Goal: Task Accomplishment & Management: Manage account settings

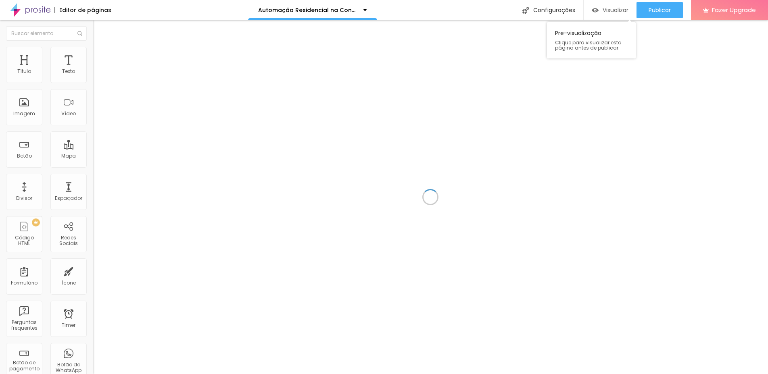
click at [604, 9] on span "Visualizar" at bounding box center [616, 10] width 26 height 6
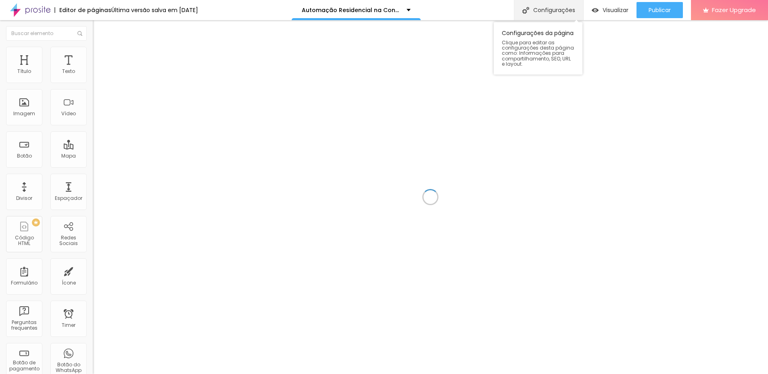
click at [544, 13] on div "Configurações" at bounding box center [548, 10] width 69 height 20
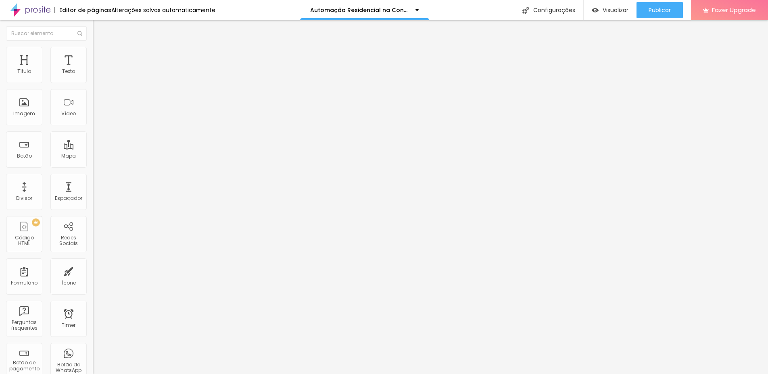
drag, startPoint x: 421, startPoint y: 188, endPoint x: 383, endPoint y: 188, distance: 37.9
type input "Automação Residencial na Consolação |(11)91370-2675"
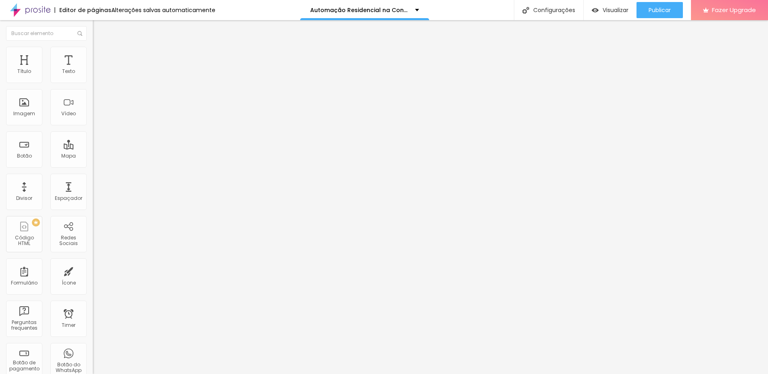
click at [606, 8] on span "Visualizar" at bounding box center [616, 10] width 26 height 6
click at [560, 9] on div "Configurações" at bounding box center [548, 10] width 69 height 20
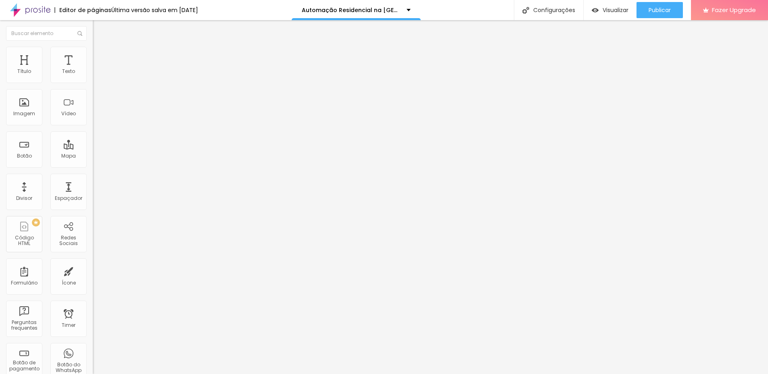
drag, startPoint x: 437, startPoint y: 189, endPoint x: 391, endPoint y: 188, distance: 46.4
type input "Automação Residencial [GEOGRAPHIC_DATA] |[PHONE_NUMBER]"
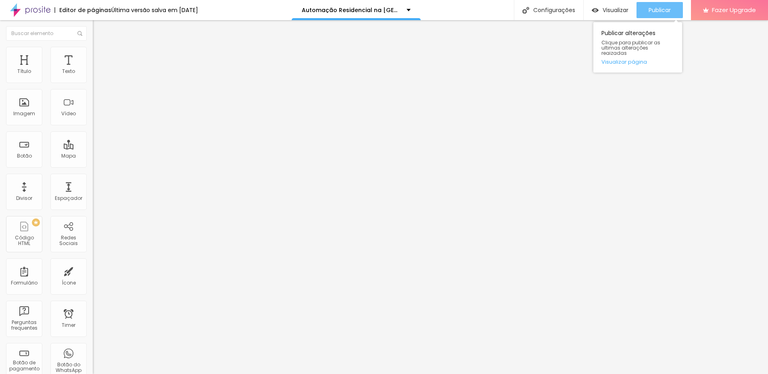
click at [653, 12] on span "Publicar" at bounding box center [660, 10] width 22 height 6
click at [611, 10] on span "Visualizar" at bounding box center [616, 10] width 26 height 6
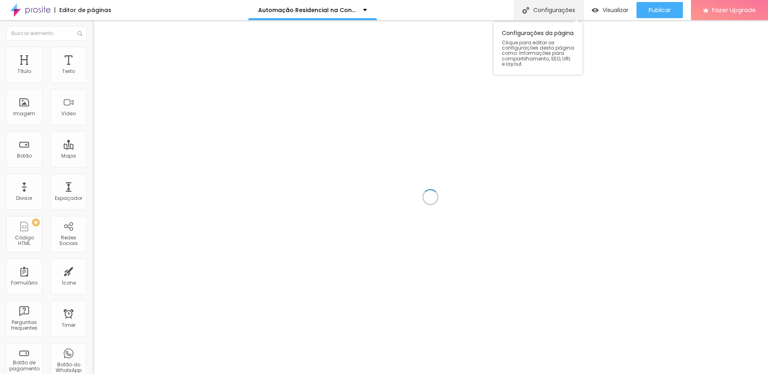
click at [548, 8] on div "Configurações" at bounding box center [548, 10] width 69 height 20
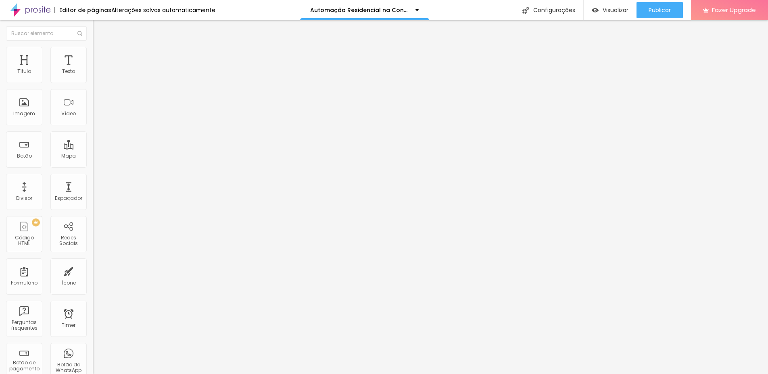
click at [654, 8] on span "Publicar" at bounding box center [660, 10] width 22 height 6
